Goal: Find specific page/section: Find specific page/section

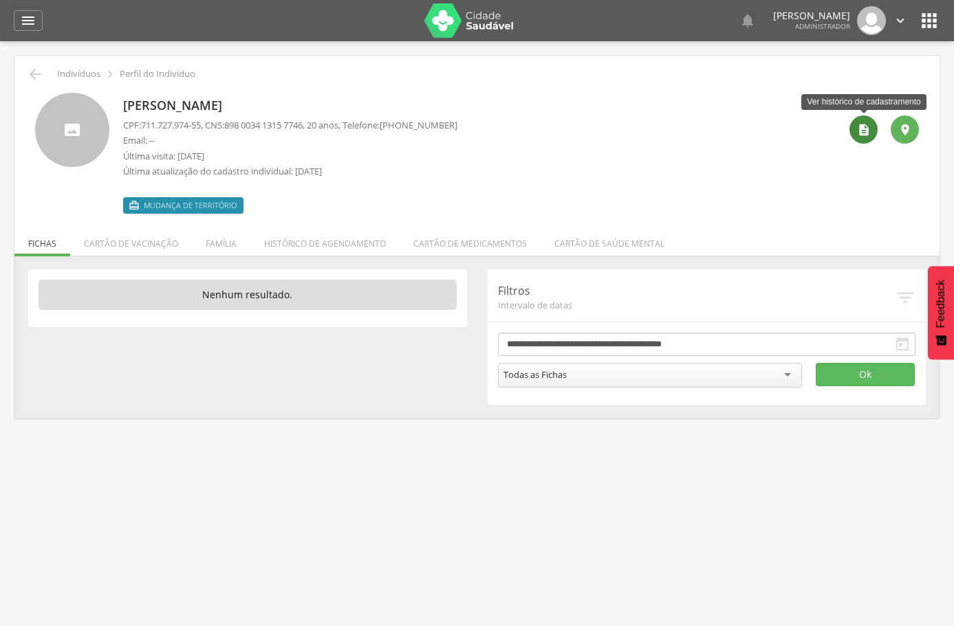
click at [866, 132] on icon "" at bounding box center [864, 130] width 14 height 14
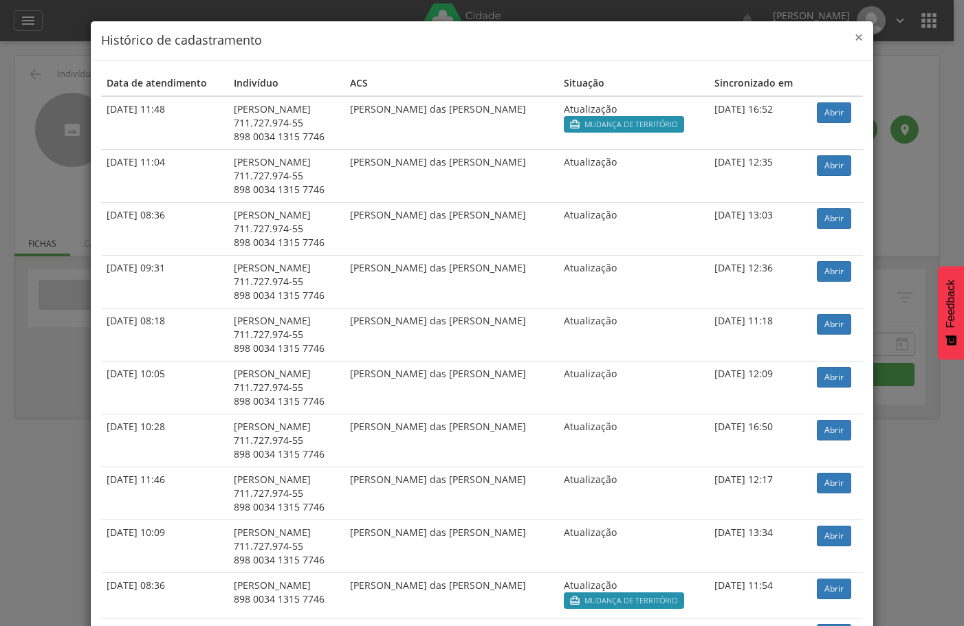
click at [855, 37] on span "×" at bounding box center [859, 37] width 8 height 19
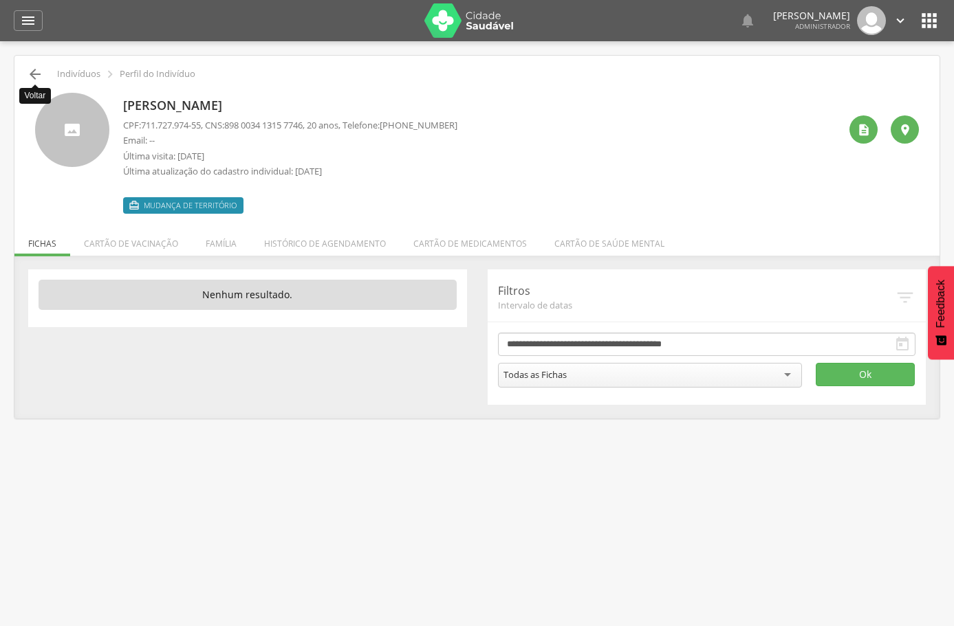
click at [34, 74] on icon "" at bounding box center [35, 74] width 17 height 17
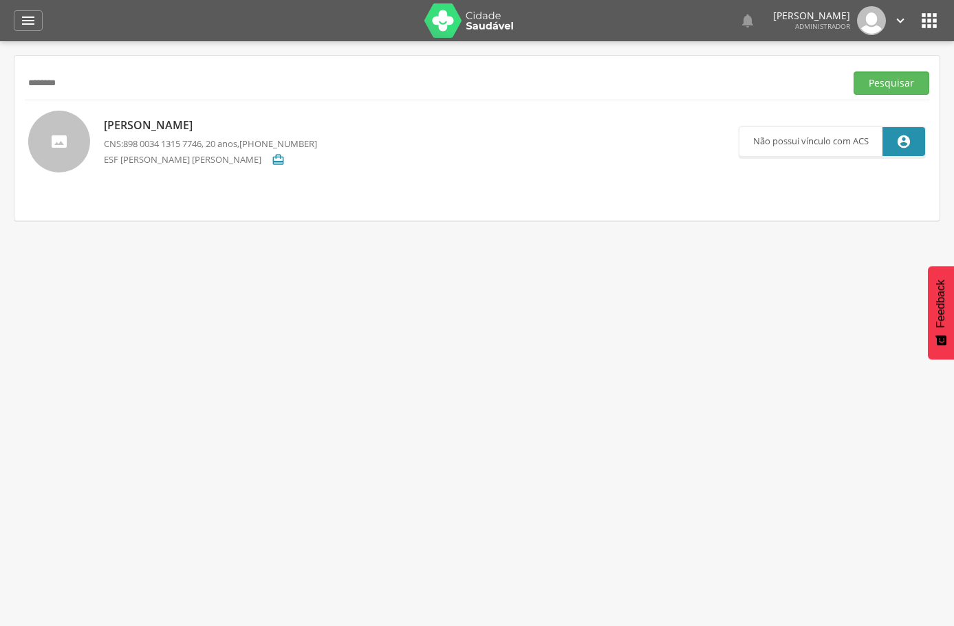
click at [259, 126] on p "[PERSON_NAME]" at bounding box center [210, 126] width 213 height 16
type input "**********"
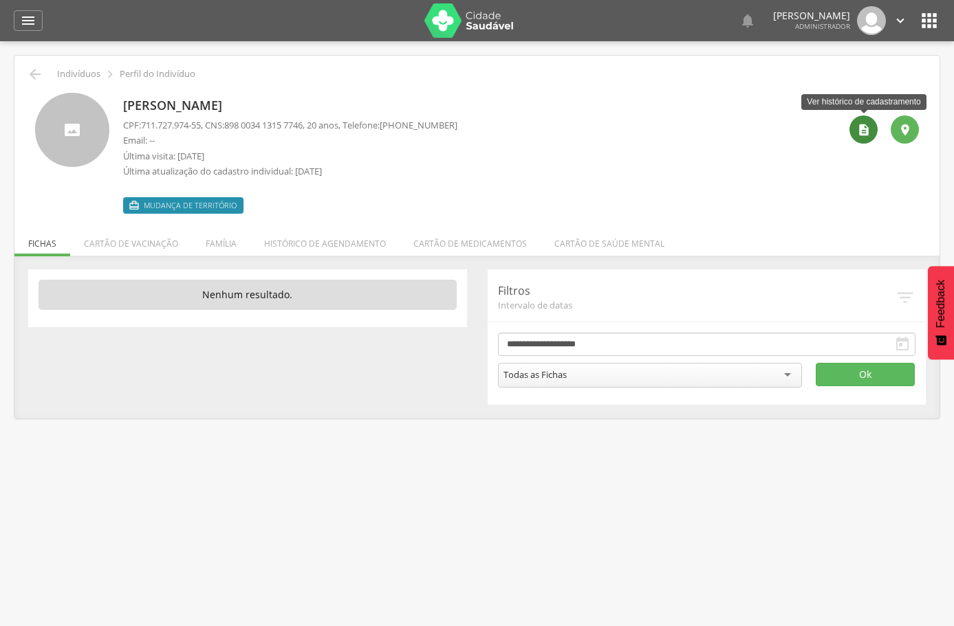
click at [861, 128] on icon "" at bounding box center [864, 130] width 14 height 14
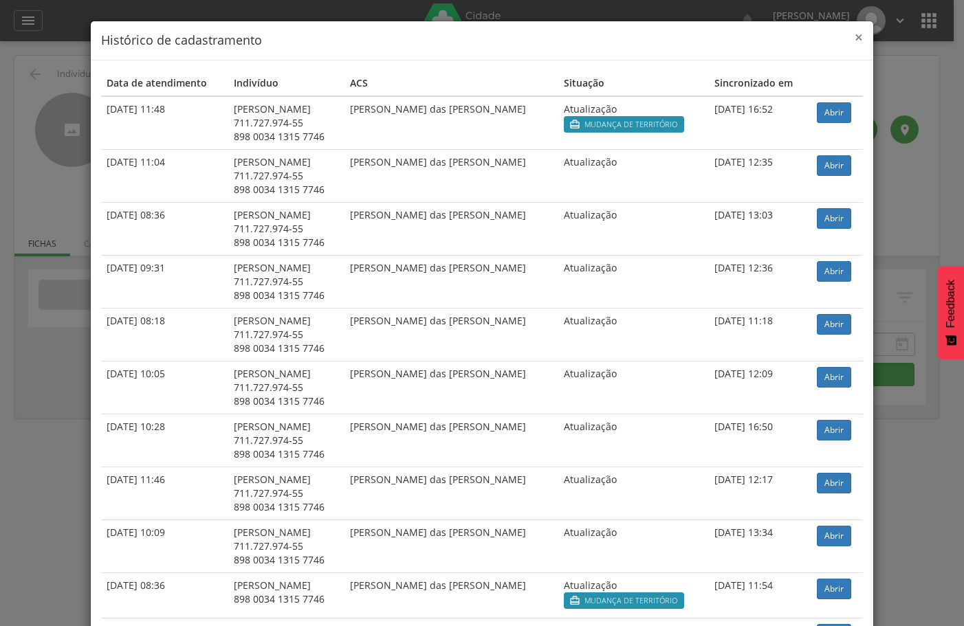
click at [855, 33] on span "×" at bounding box center [859, 37] width 8 height 19
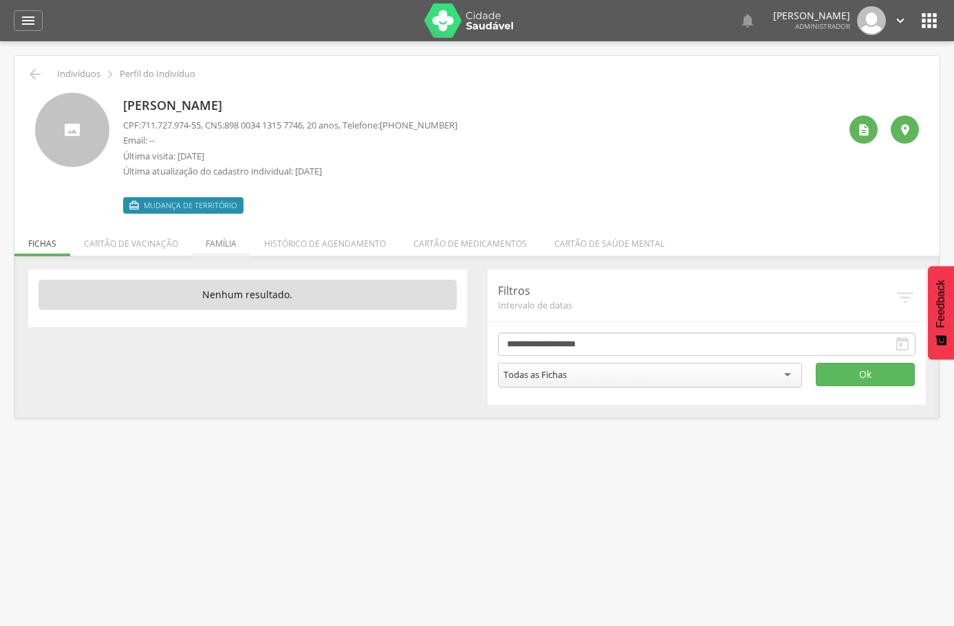
click at [215, 245] on li "Família" at bounding box center [221, 240] width 58 height 32
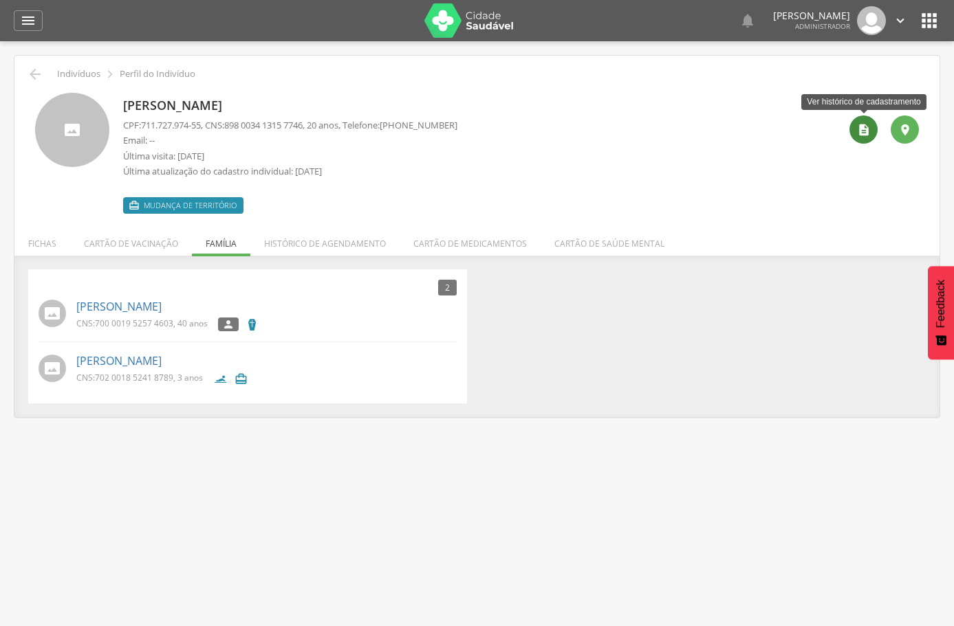
click at [858, 128] on icon "" at bounding box center [864, 130] width 14 height 14
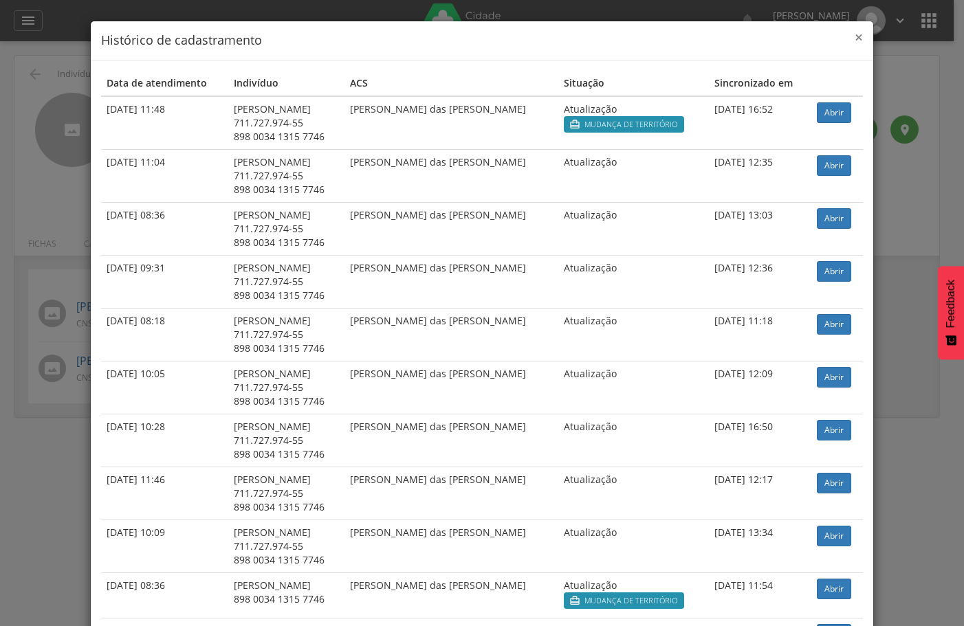
click at [855, 37] on span "×" at bounding box center [859, 37] width 8 height 19
